Goal: Information Seeking & Learning: Learn about a topic

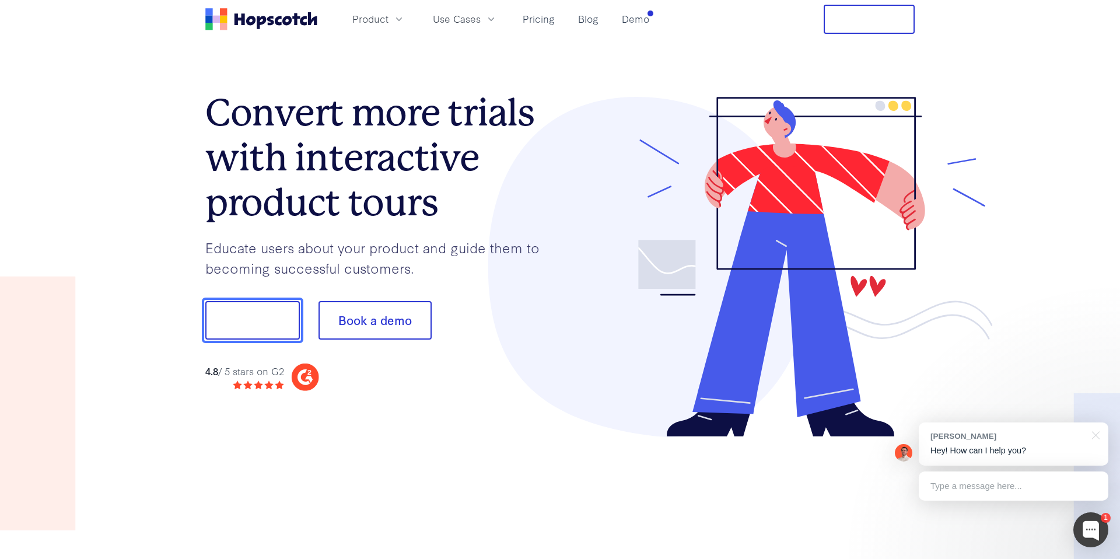
click at [278, 336] on button "Show me!" at bounding box center [252, 320] width 95 height 39
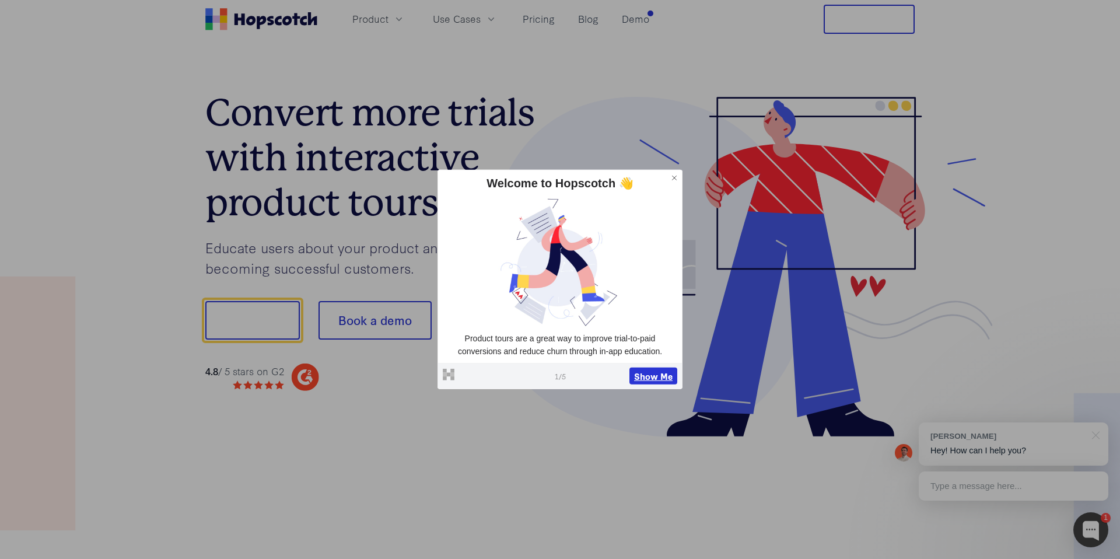
click at [631, 370] on button "Show Me" at bounding box center [654, 376] width 48 height 18
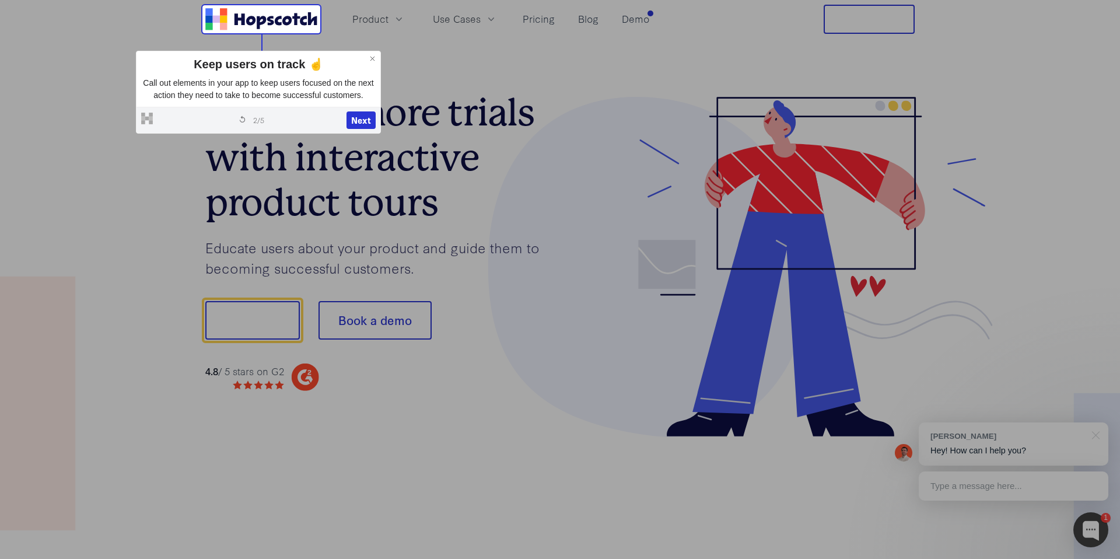
click at [367, 133] on div "Powered by Hopscotch Restart tour 2 / 5 Next" at bounding box center [259, 120] width 244 height 26
click at [364, 129] on button "Next" at bounding box center [361, 120] width 29 height 18
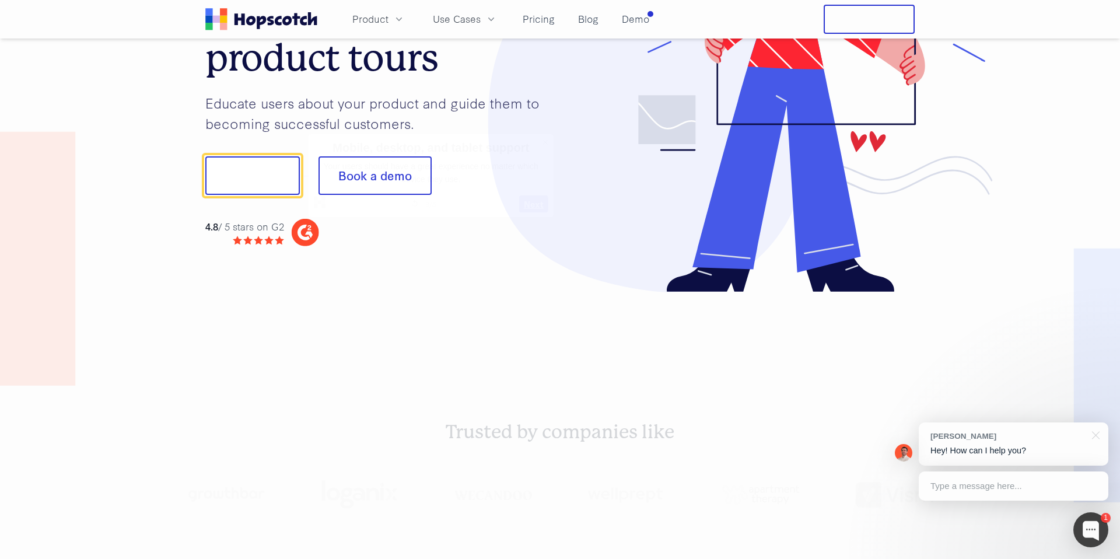
scroll to position [145, 0]
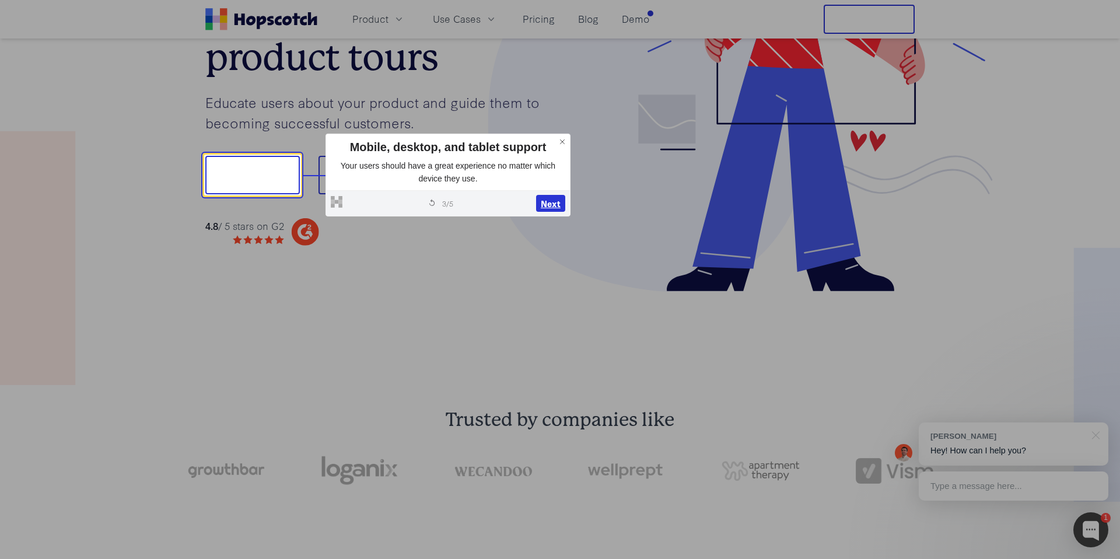
click at [551, 206] on button "Next" at bounding box center [550, 204] width 29 height 18
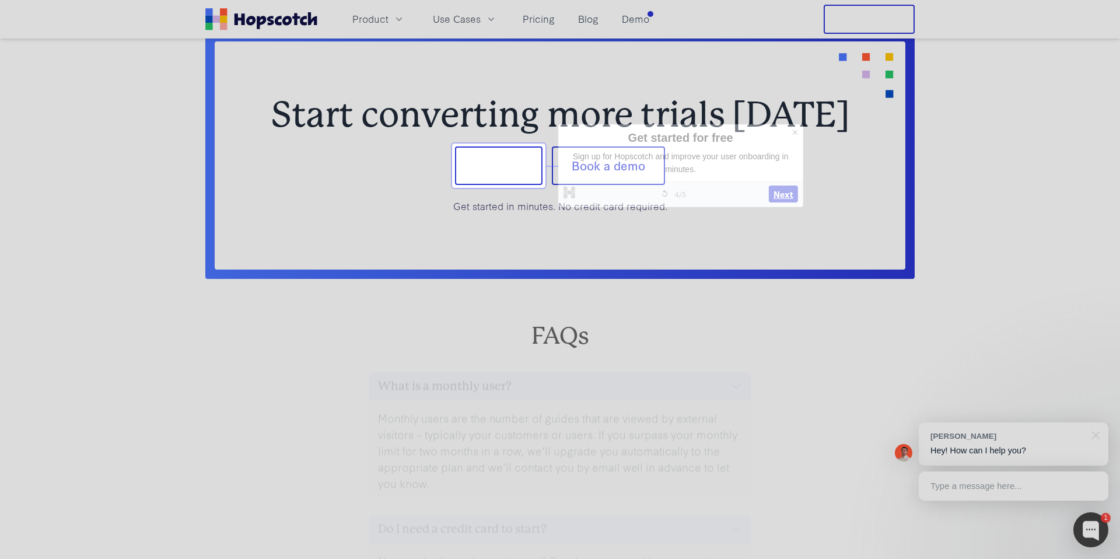
scroll to position [4871, 0]
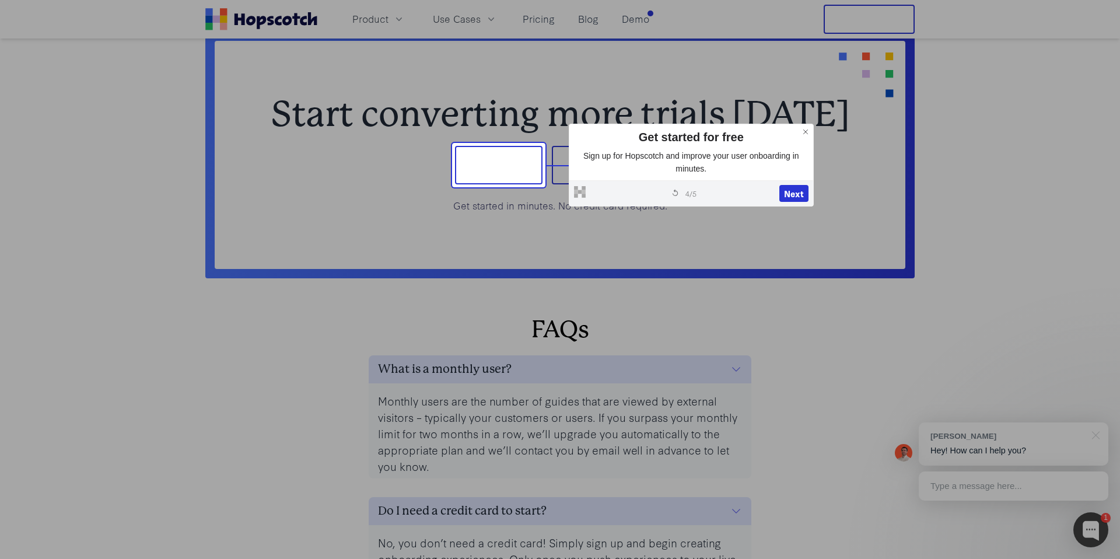
click at [797, 203] on div "Powered by Hopscotch Restart tour 4 / 5 Next" at bounding box center [691, 193] width 244 height 26
click at [797, 198] on button "Next" at bounding box center [793, 194] width 29 height 18
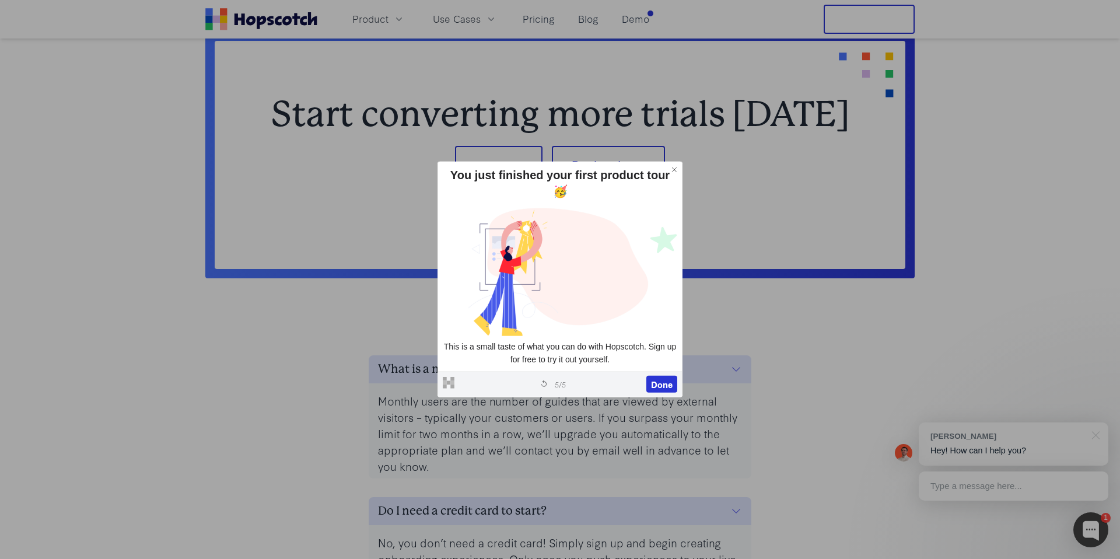
click at [654, 385] on div "Powered by Hopscotch Restart tour 5 / 5 Done" at bounding box center [560, 383] width 244 height 26
click at [655, 375] on button "Done" at bounding box center [661, 384] width 31 height 18
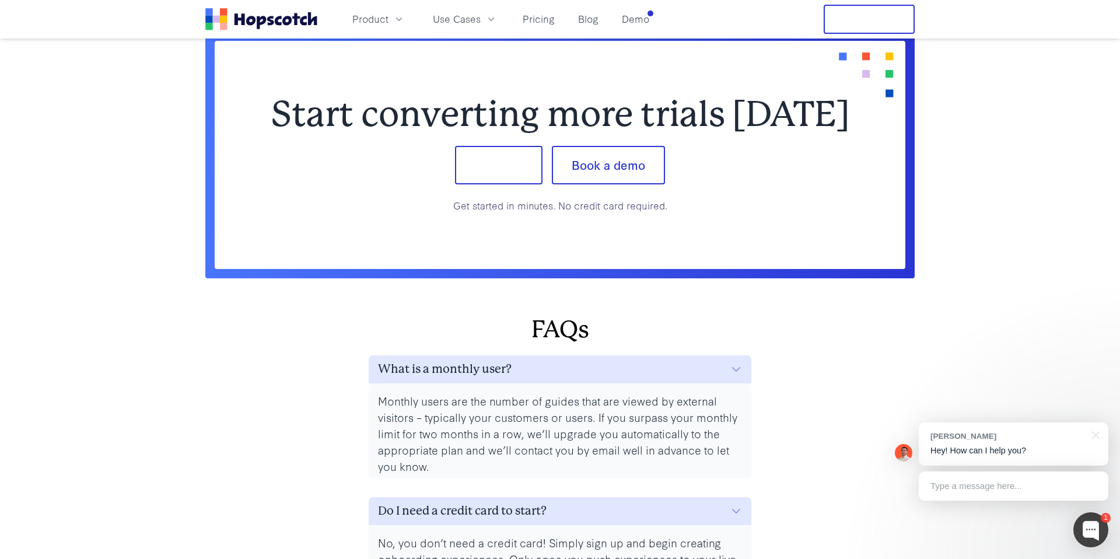
click at [542, 29] on div "Product Use Cases Pricing Blog Demo" at bounding box center [429, 19] width 449 height 29
click at [542, 23] on link "Pricing" at bounding box center [538, 18] width 41 height 19
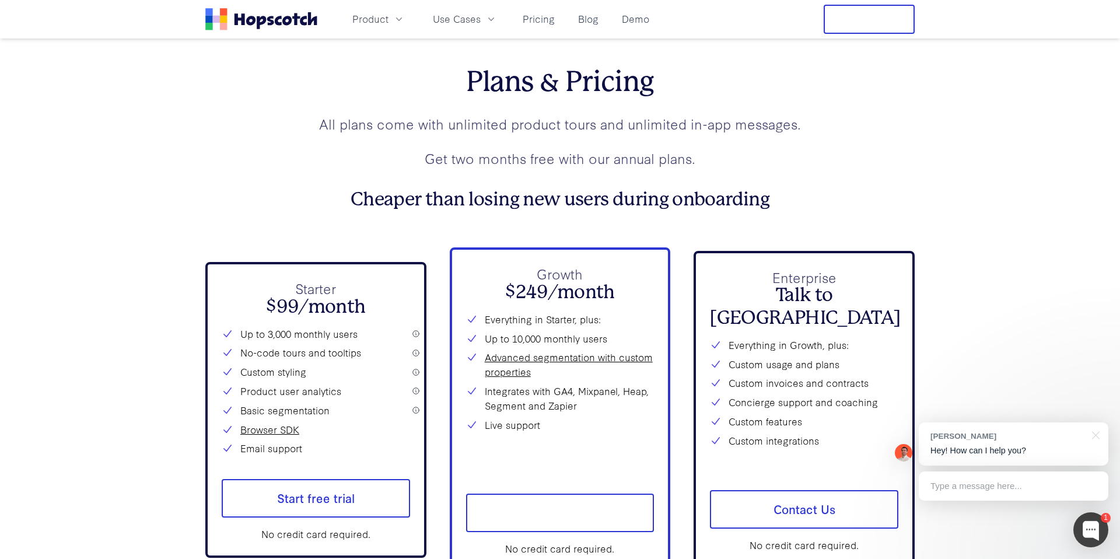
scroll to position [4225, 0]
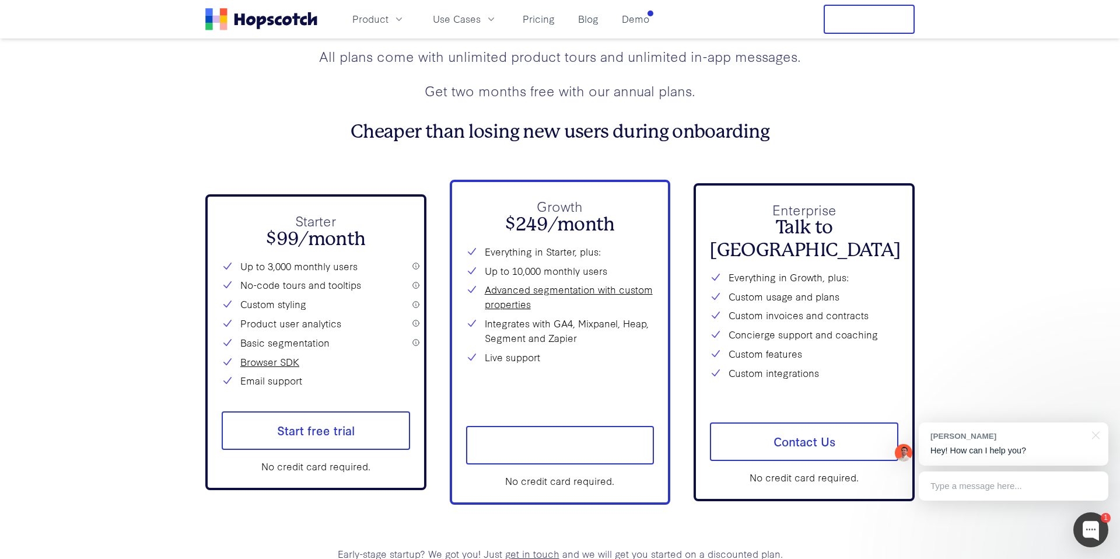
click at [285, 239] on h2 "$99/month" at bounding box center [316, 239] width 188 height 22
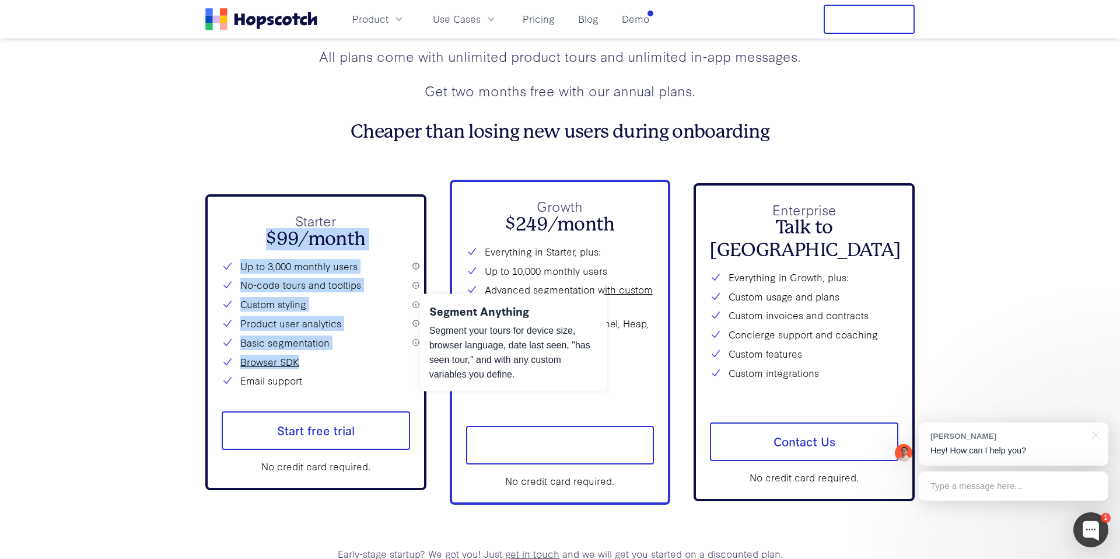
drag, startPoint x: 285, startPoint y: 239, endPoint x: 330, endPoint y: 351, distance: 121.5
click at [330, 351] on div "Starter $99/month Up to 3,000 monthly users No-code tours and tooltips Custom s…" at bounding box center [316, 299] width 188 height 177
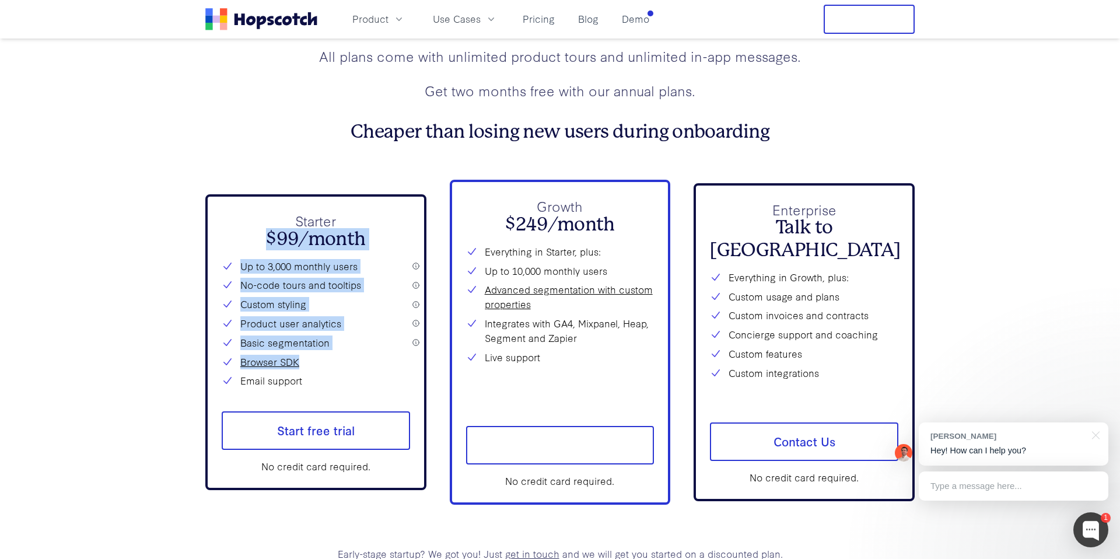
click at [330, 351] on div "Up to 3,000 monthly users No-code tours and tooltips Custom styling Product use…" at bounding box center [316, 324] width 188 height 130
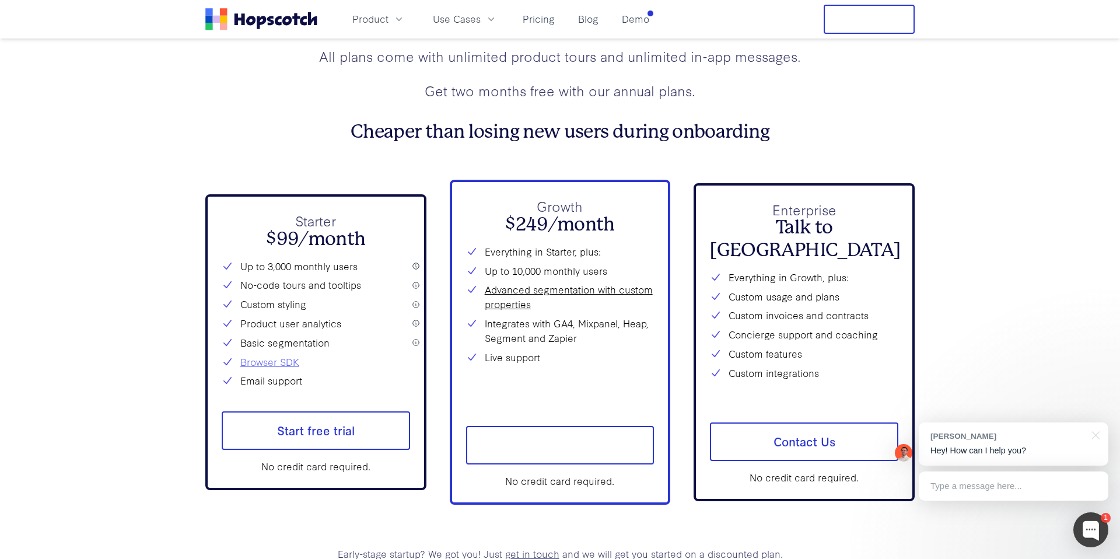
click at [286, 361] on link "Browser SDK" at bounding box center [269, 362] width 59 height 15
